Goal: Transaction & Acquisition: Purchase product/service

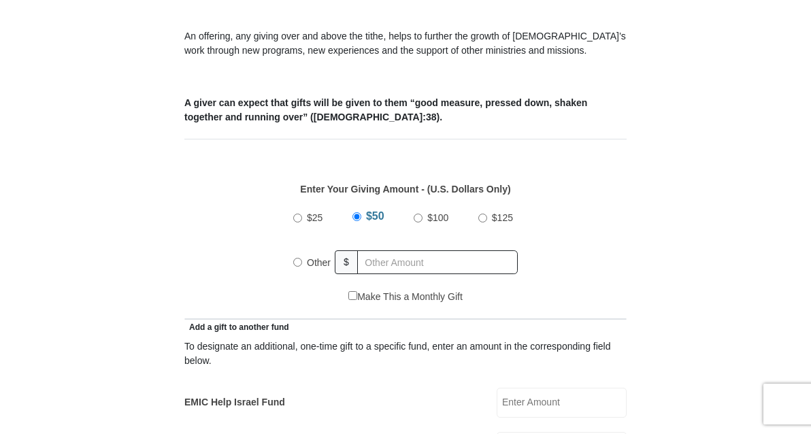
scroll to position [466, 0]
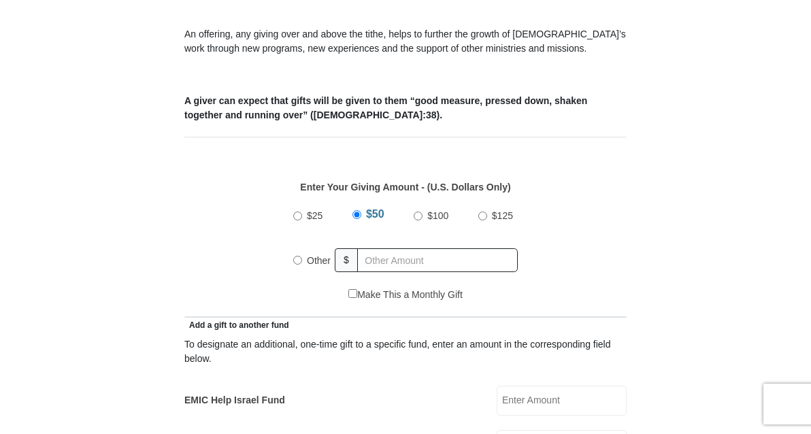
click at [295, 265] on input "Other" at bounding box center [297, 260] width 9 height 9
radio input "true"
click at [402, 272] on input "text" at bounding box center [440, 260] width 156 height 24
type input "240"
click at [558, 271] on div "$25 $50 $100 $125 Other $ 240" at bounding box center [406, 243] width 428 height 88
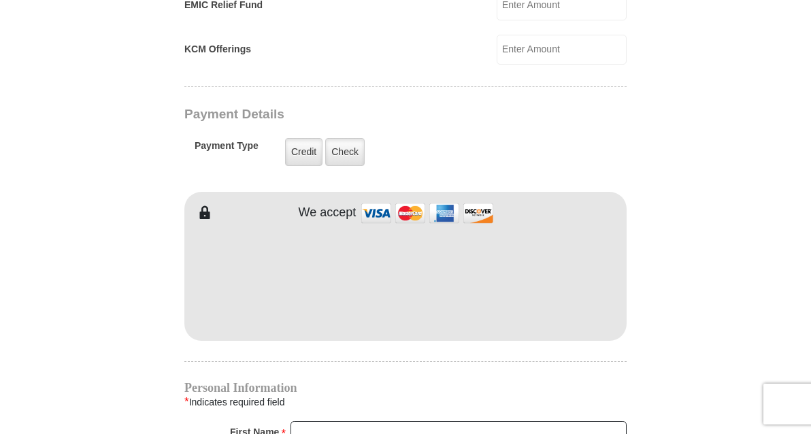
scroll to position [1006, 0]
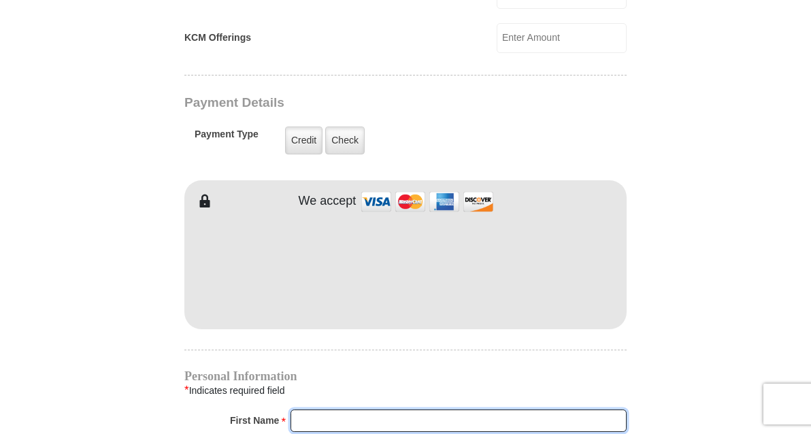
type input "Robert"
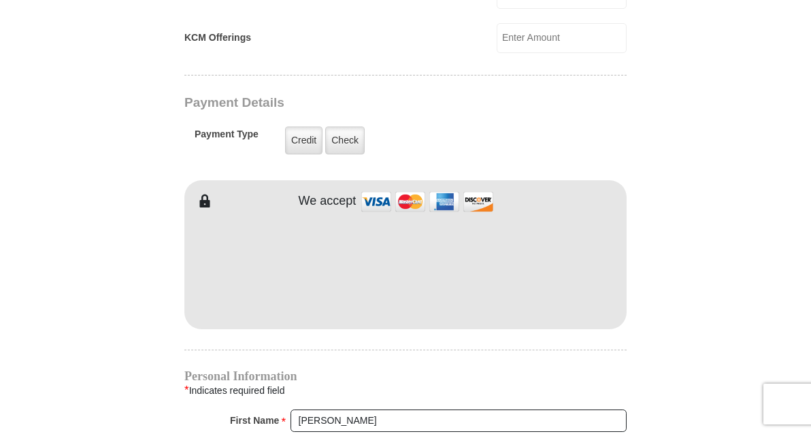
type input "Chariton"
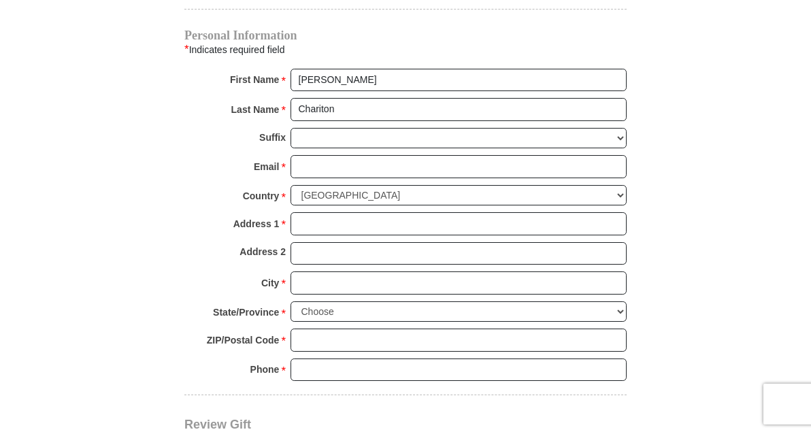
scroll to position [1356, 0]
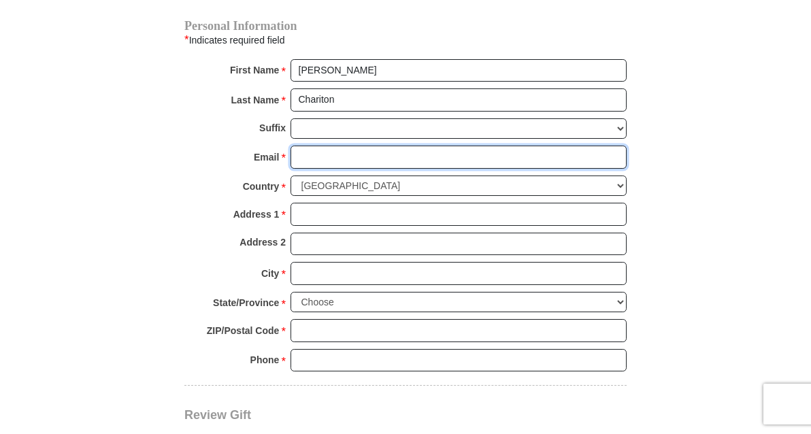
click at [400, 169] on input "Email *" at bounding box center [459, 157] width 336 height 23
type input "charitonrc13@gmail.com"
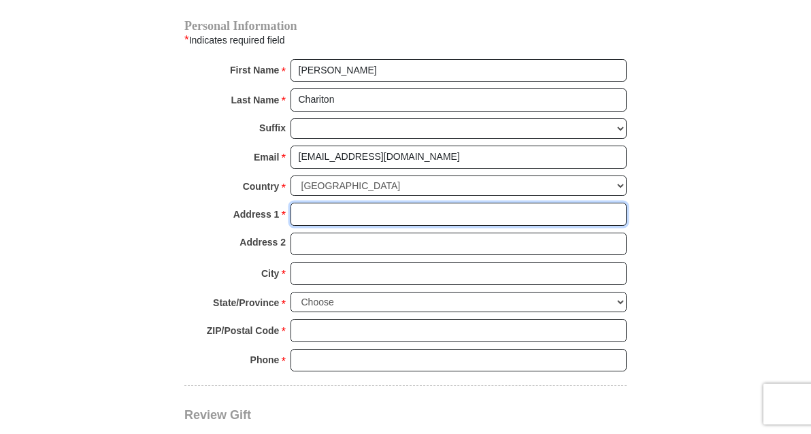
type input "1851 Brinker Rd"
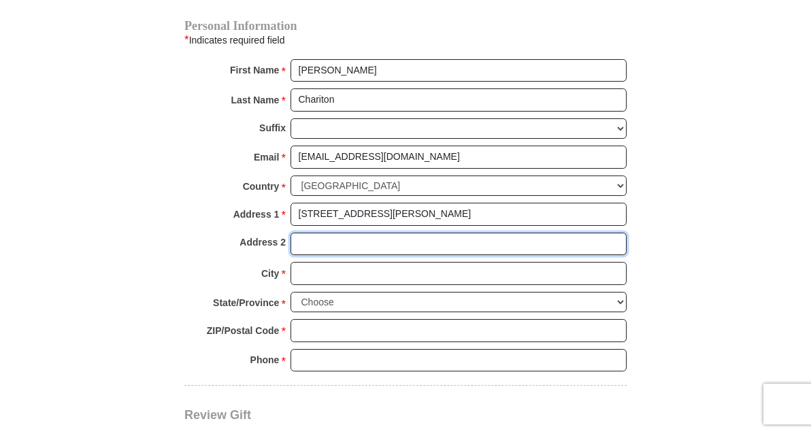
type input "Apt 2403"
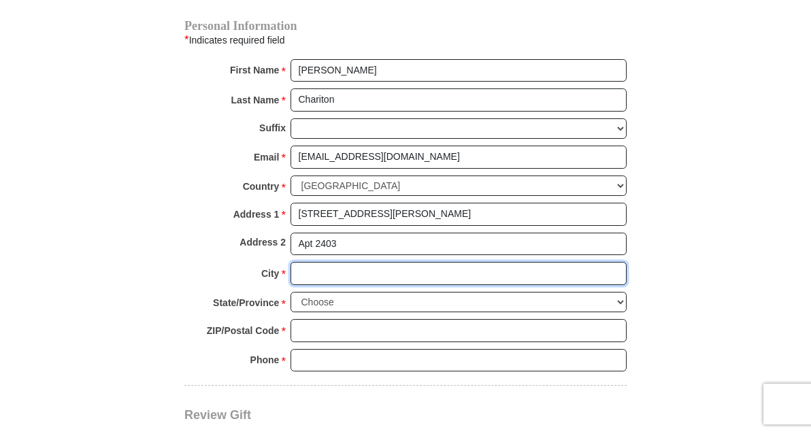
type input "Denton"
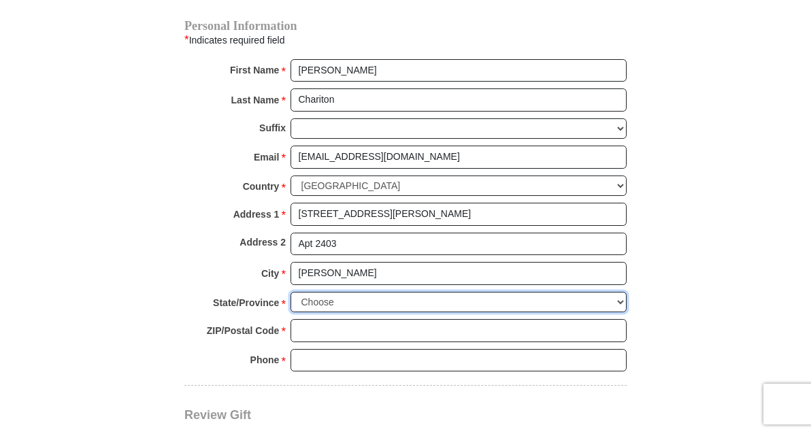
select select "TX"
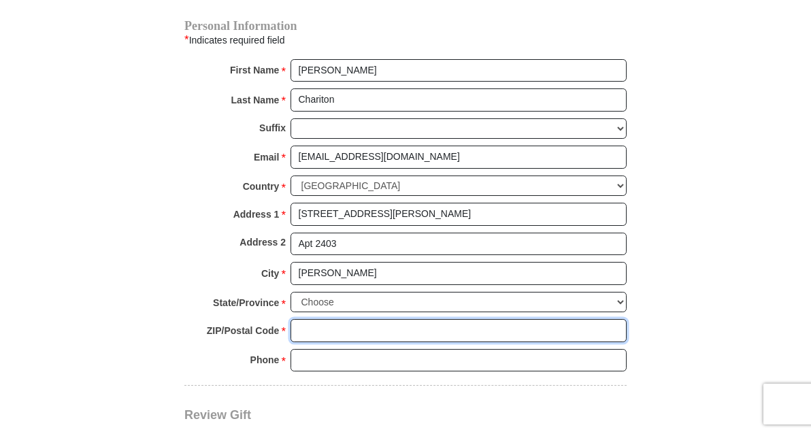
type input "76208"
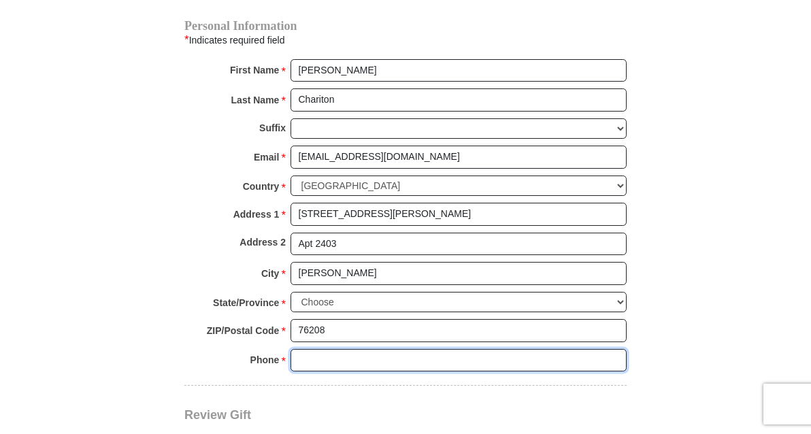
type input "8173729675"
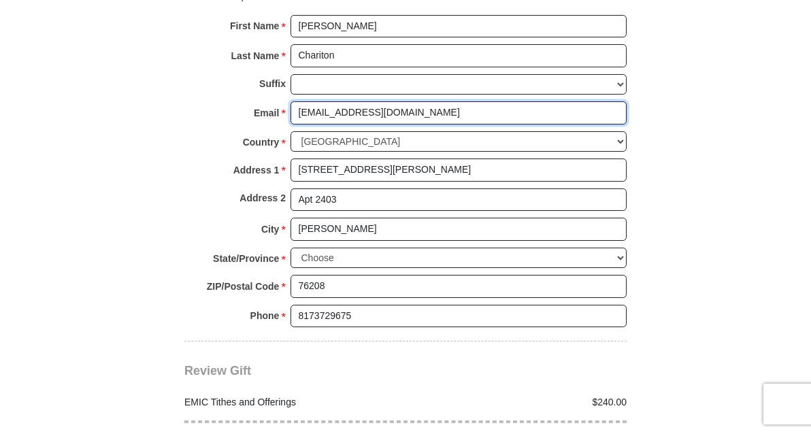
scroll to position [1393, 0]
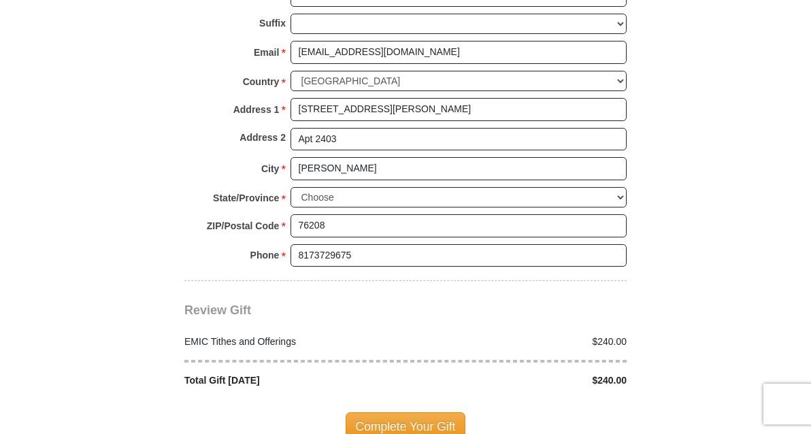
scroll to position [1588, 0]
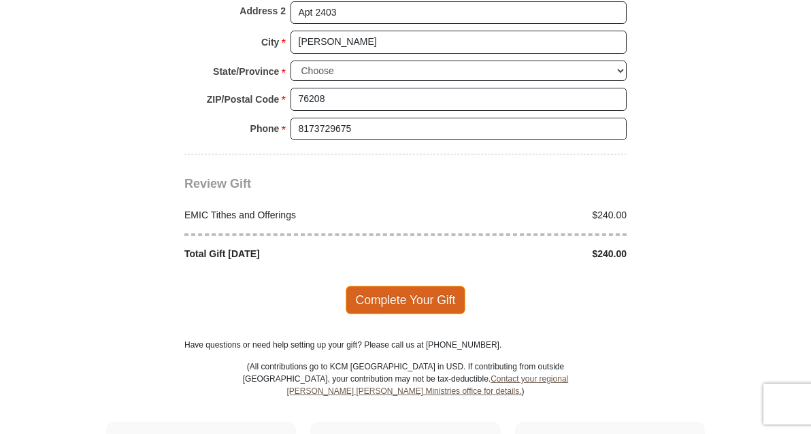
click at [412, 314] on span "Complete Your Gift" at bounding box center [406, 300] width 120 height 29
